Goal: Transaction & Acquisition: Purchase product/service

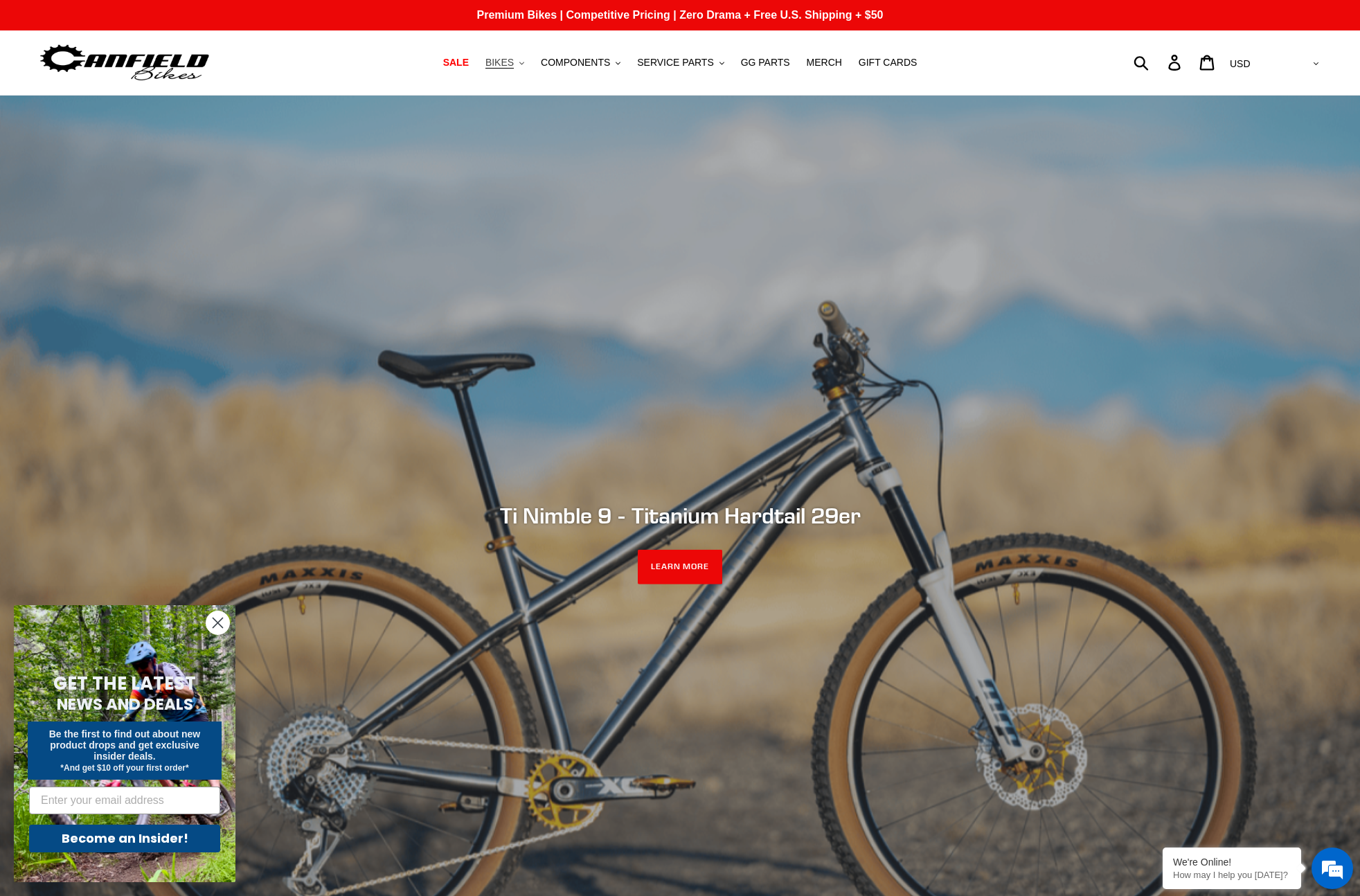
click at [514, 60] on span "BIKES" at bounding box center [499, 62] width 29 height 12
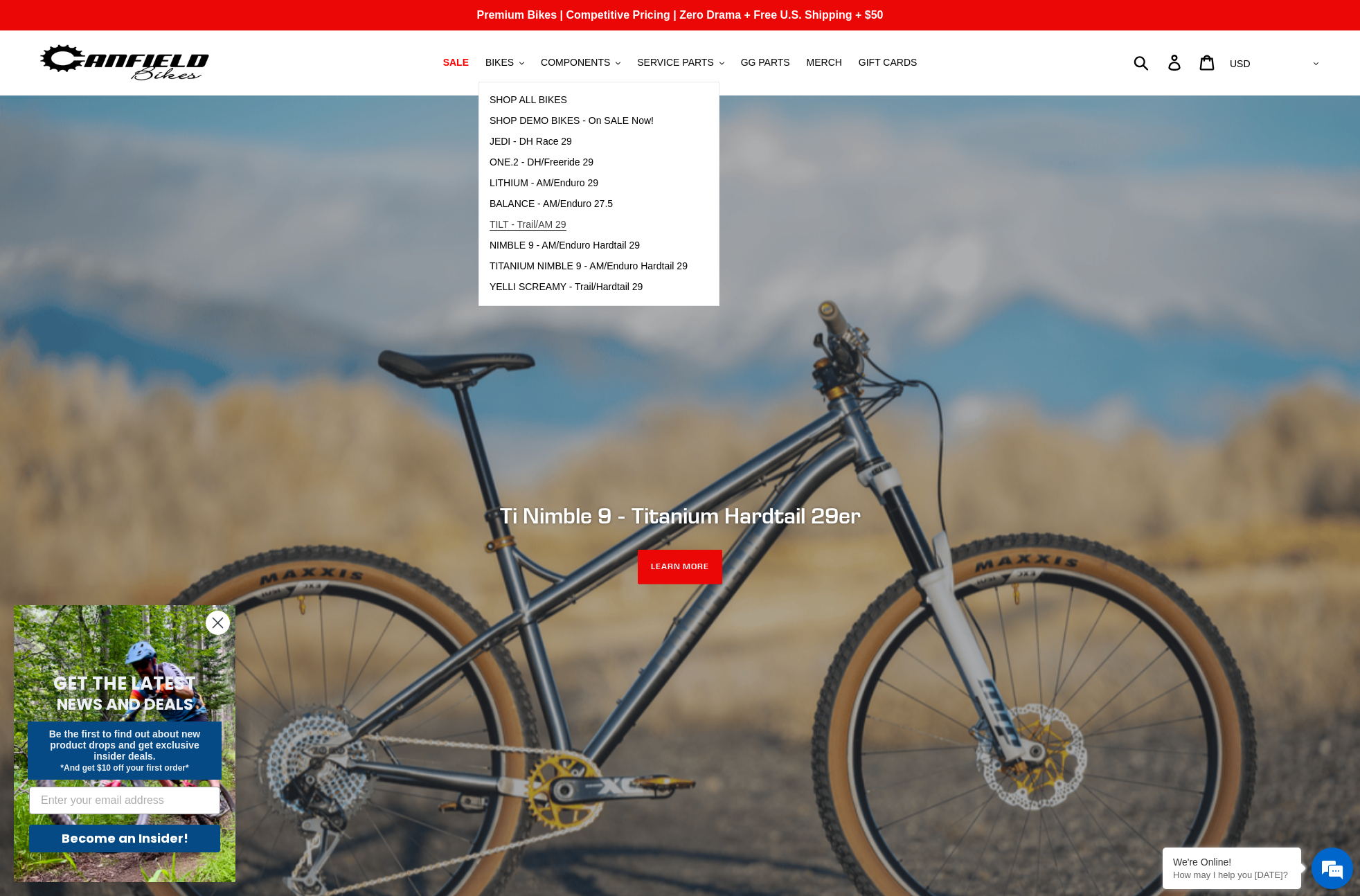
click at [531, 221] on span "TILT - Trail/AM 29" at bounding box center [528, 224] width 77 height 12
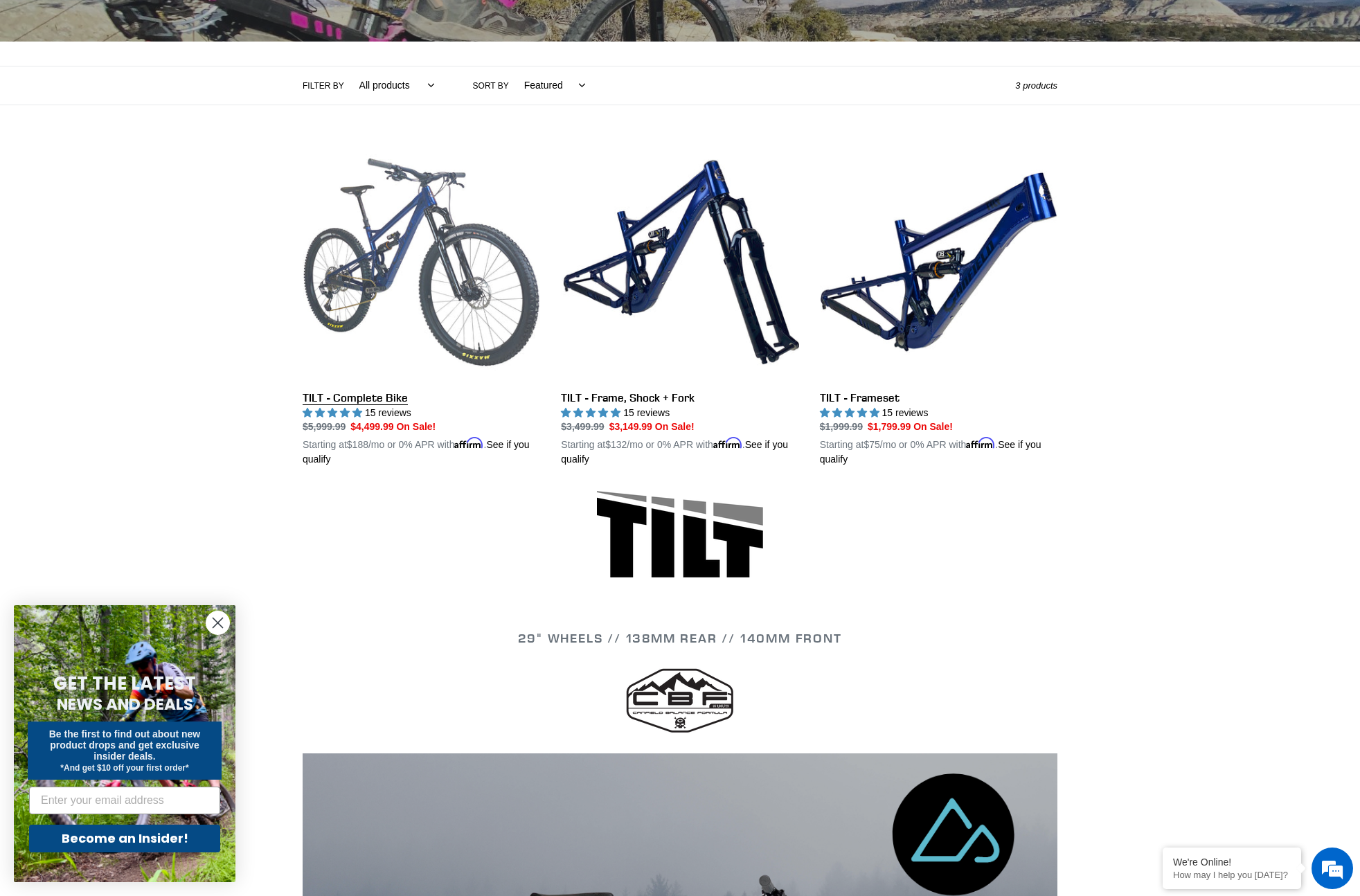
scroll to position [268, 0]
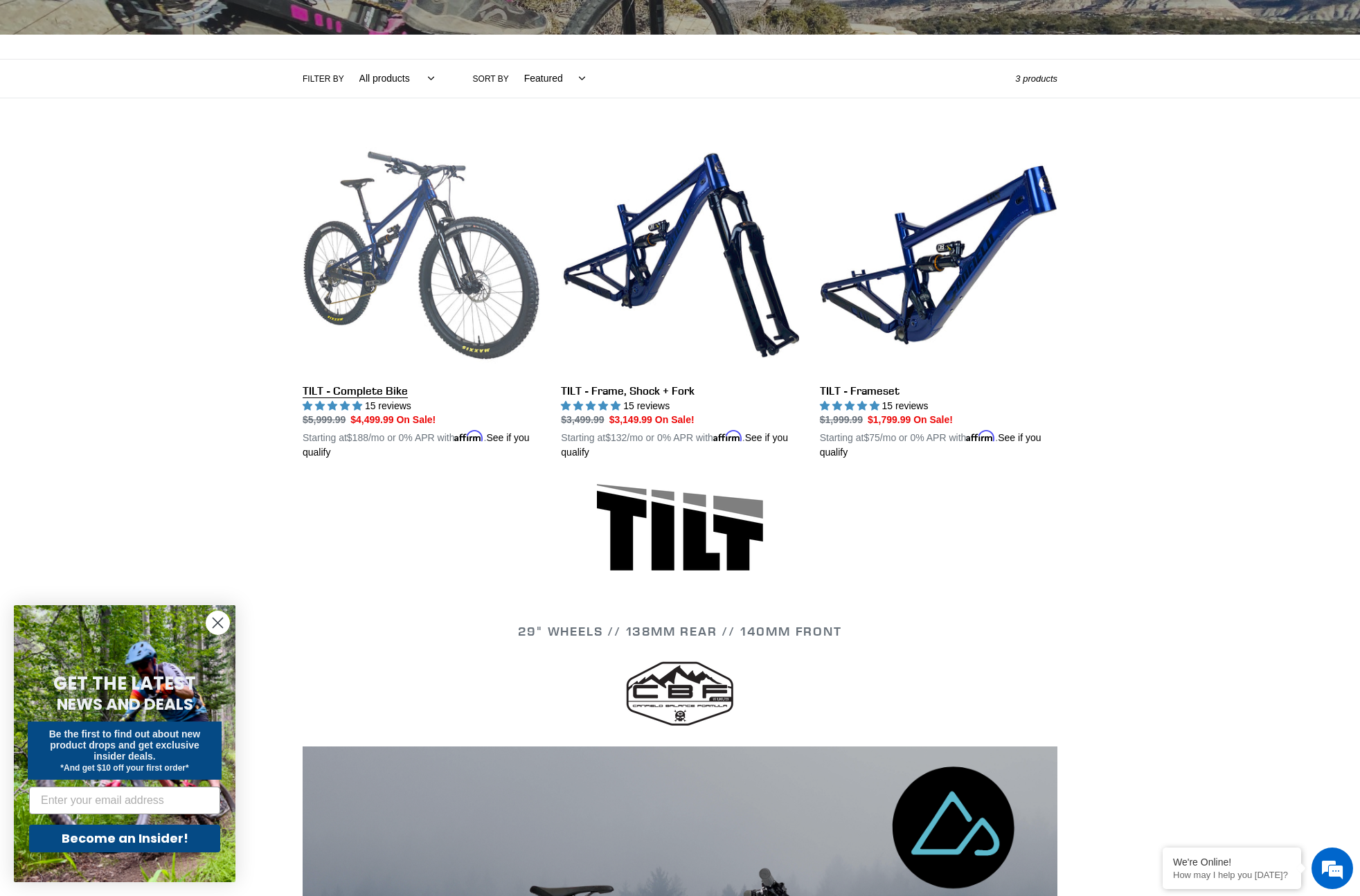
click at [419, 279] on link "TILT - Complete Bike" at bounding box center [421, 298] width 238 height 324
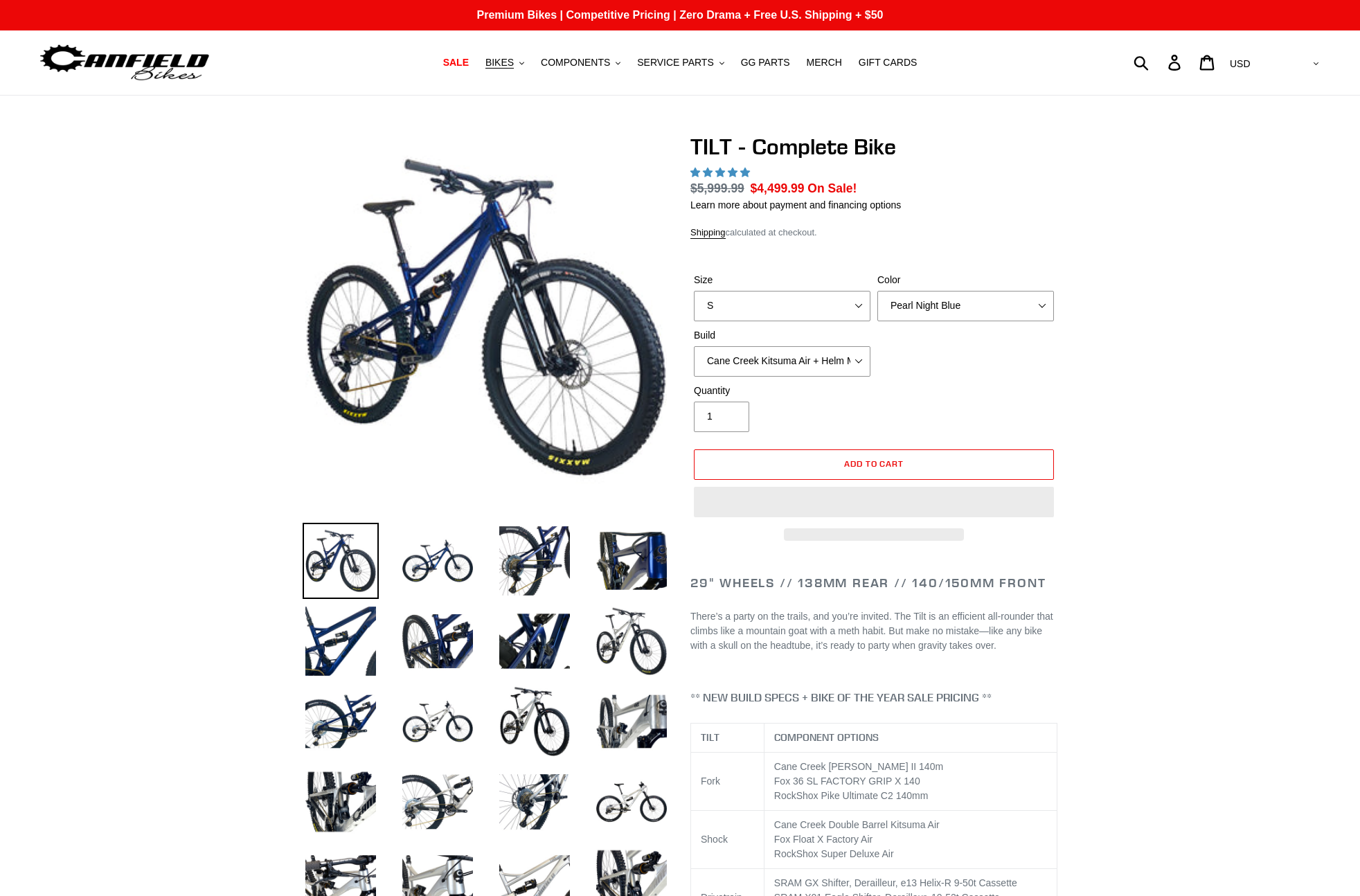
select select "highest-rating"
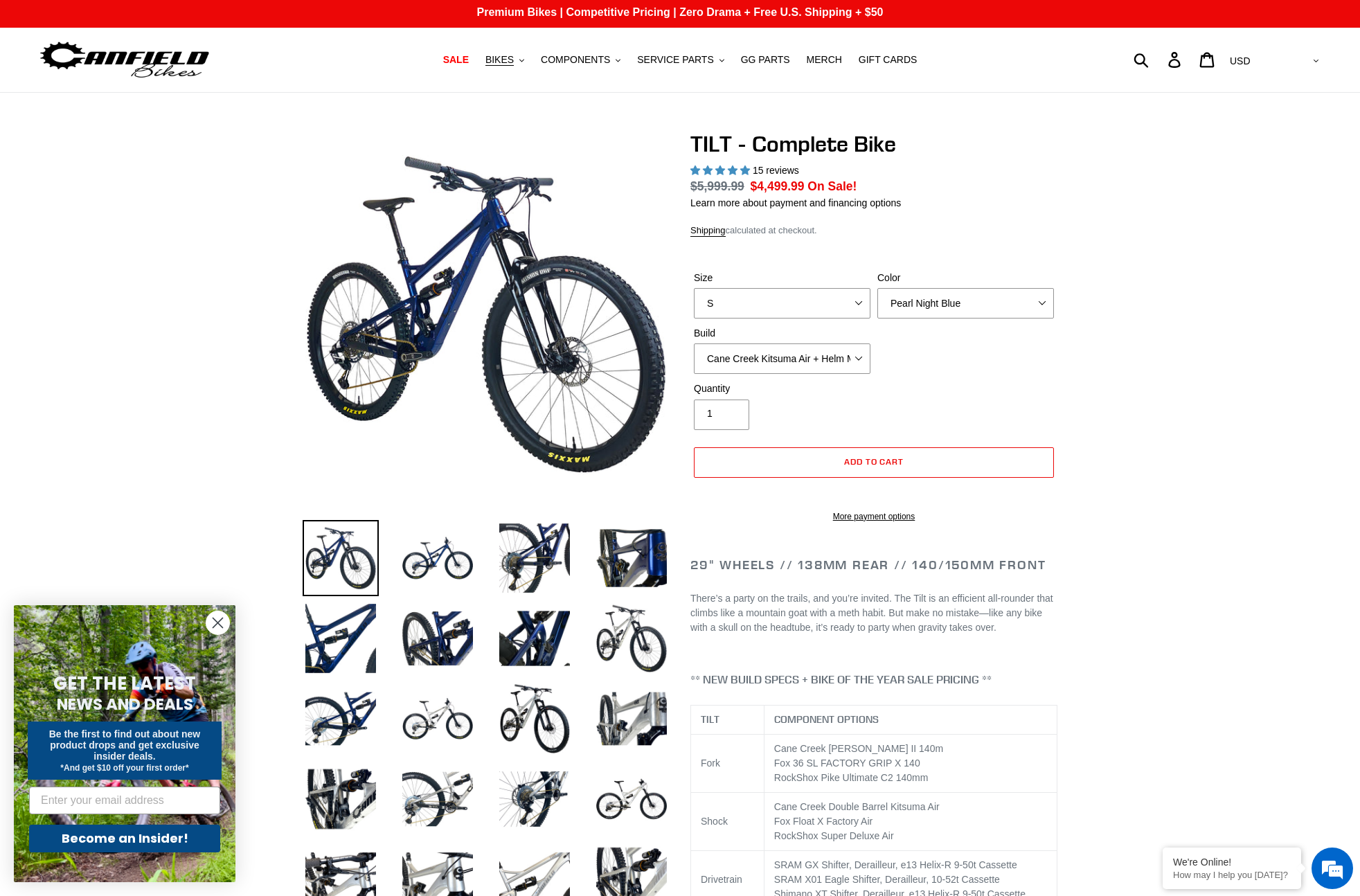
scroll to position [5, 0]
